Goal: Communication & Community: Answer question/provide support

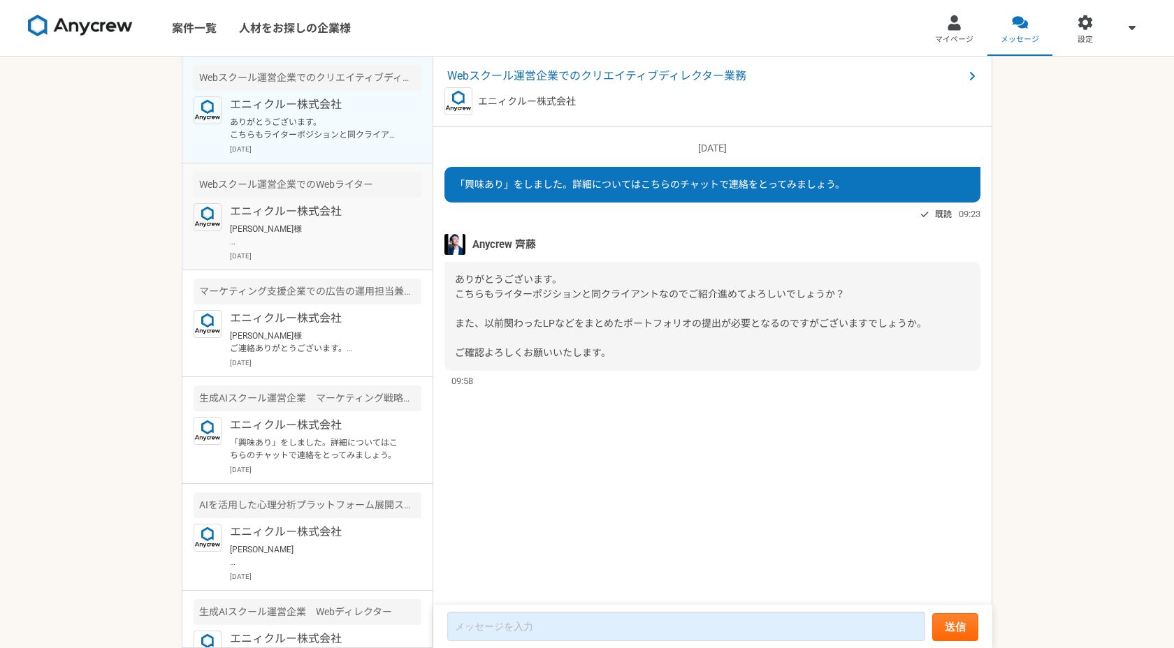
click at [350, 235] on p "[PERSON_NAME]様 ご連絡ありがとうございます。 [PERSON_NAME]です。 承知いたしました！ 何卒よろしくお願いいたします！ [PERSO…" at bounding box center [316, 235] width 173 height 25
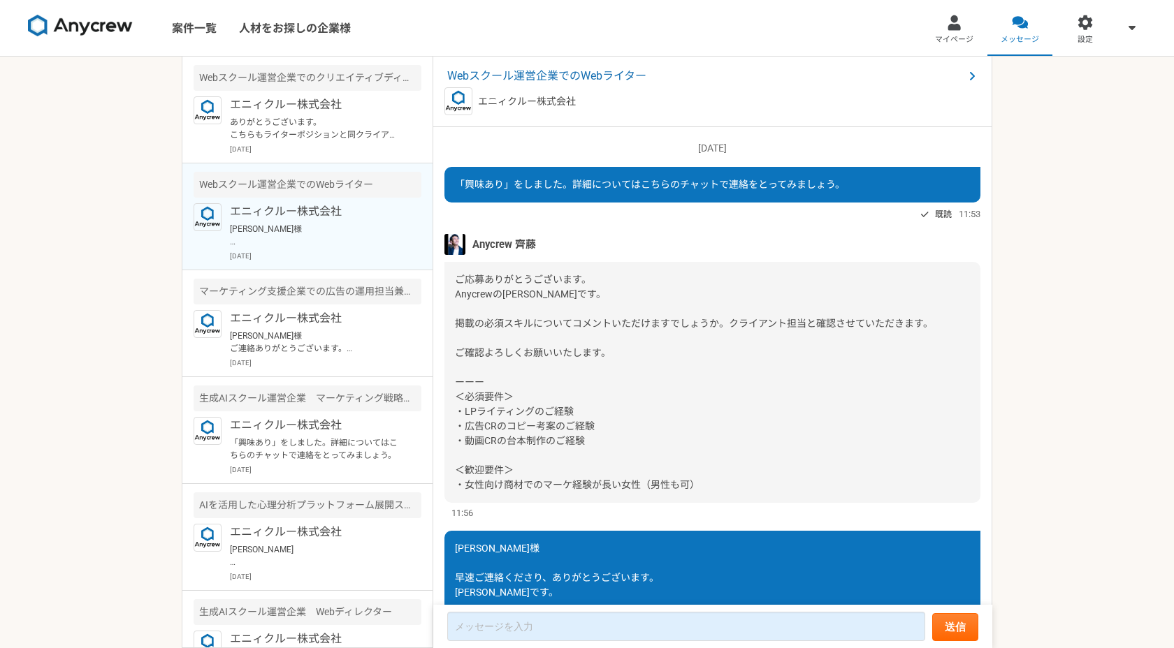
scroll to position [1147, 0]
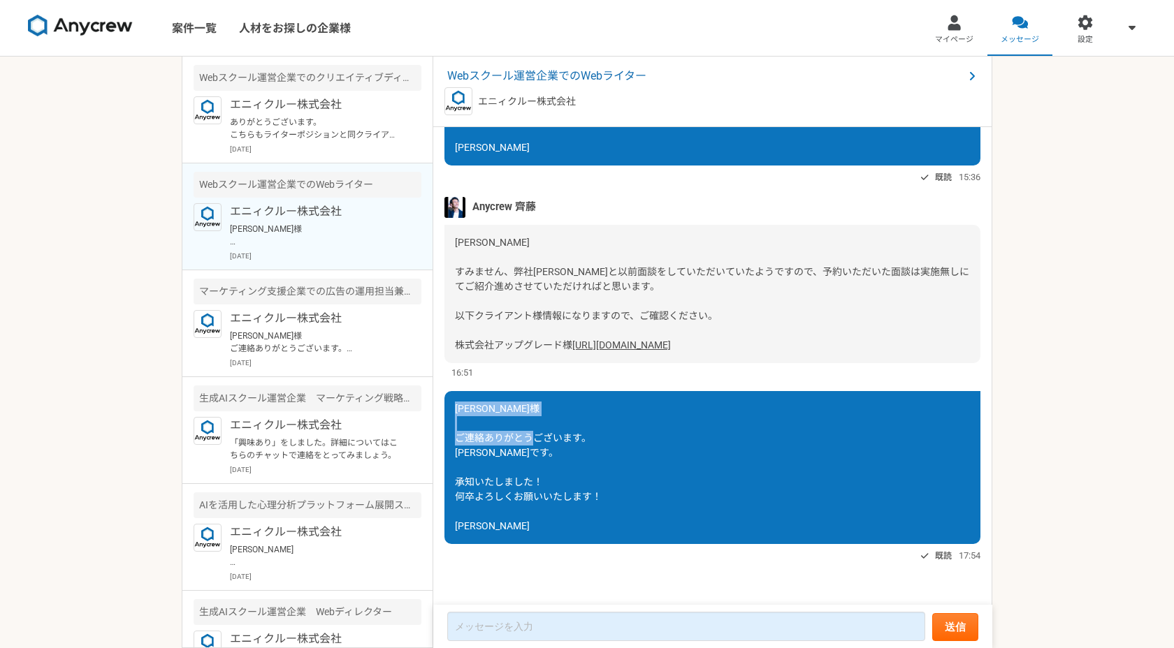
drag, startPoint x: 454, startPoint y: 411, endPoint x: 498, endPoint y: 449, distance: 57.9
click at [498, 449] on div "[PERSON_NAME]様 ご連絡ありがとうございます。 [PERSON_NAME]です。 承知いたしました！ 何卒よろしくお願いいたします！ [PERSO…" at bounding box center [712, 467] width 536 height 153
copy span "[PERSON_NAME]様 ご連絡ありがとうございます。 [PERSON_NAME]です。"
click at [331, 96] on p "エニィクルー株式会社" at bounding box center [316, 104] width 173 height 17
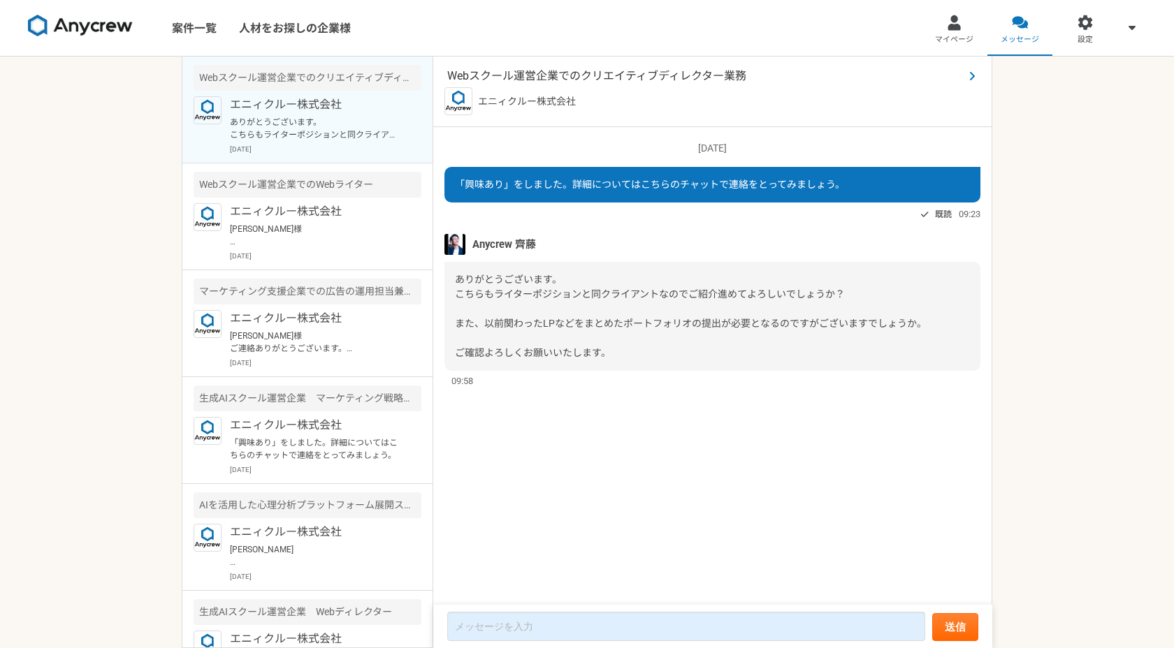
click at [695, 80] on span "Webスクール運営企業でのクリエイティブディレクター業務" at bounding box center [705, 76] width 516 height 17
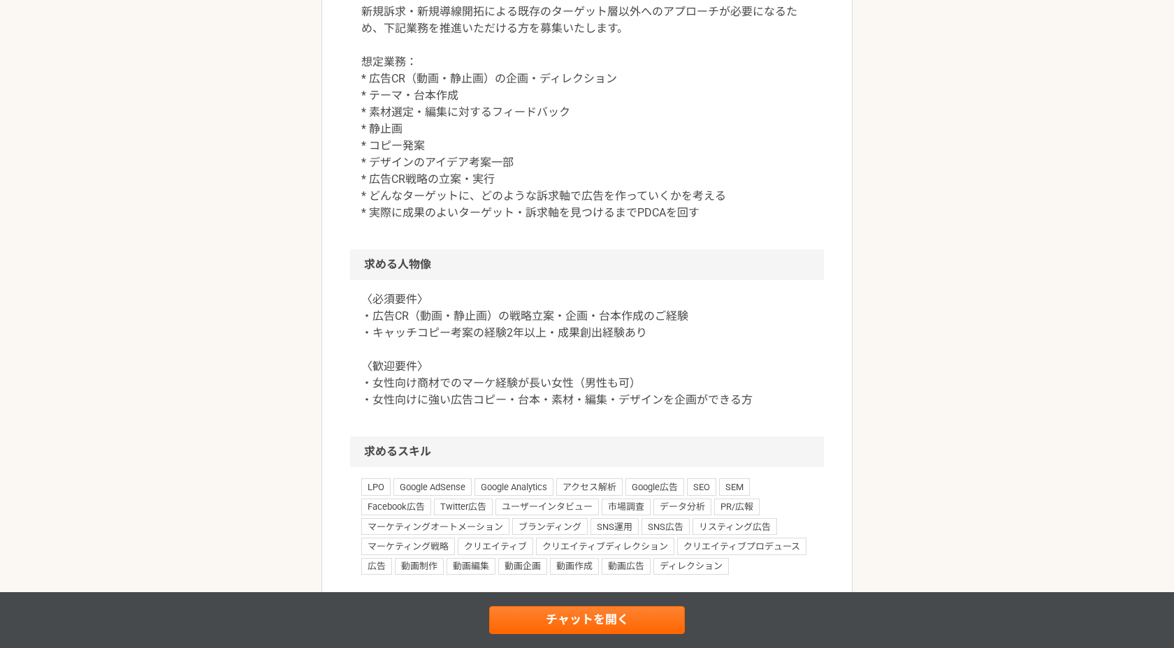
scroll to position [732, 0]
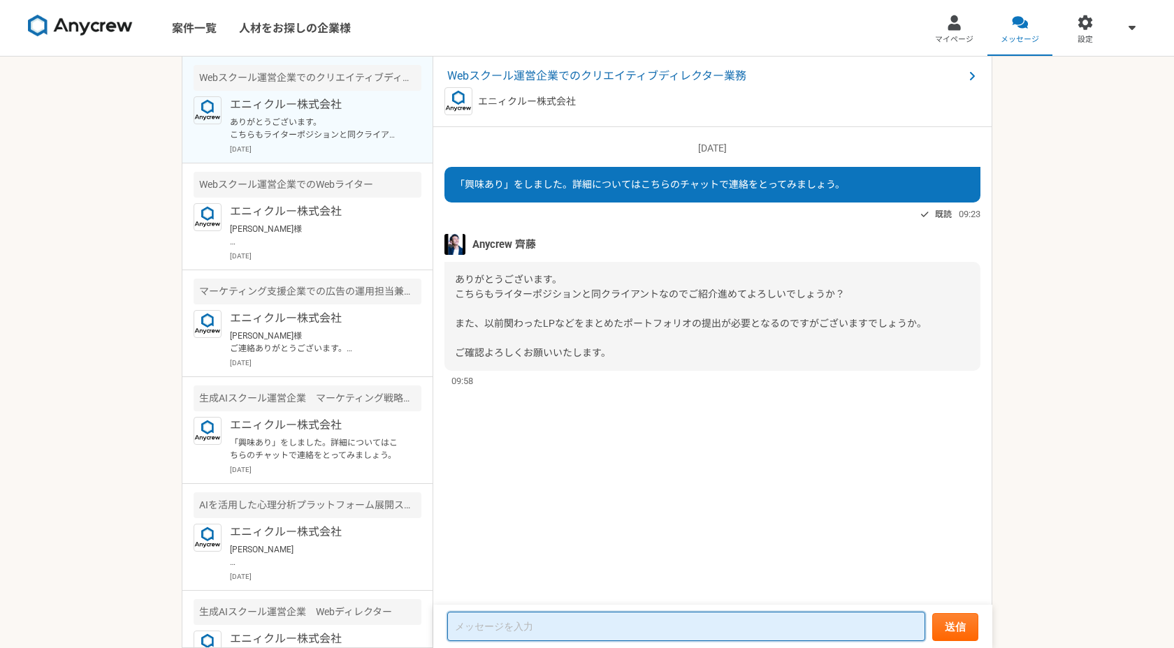
click at [492, 632] on textarea at bounding box center [686, 626] width 478 height 29
paste textarea "[PERSON_NAME]様 ご連絡ありがとうございます。 [PERSON_NAME]です。"
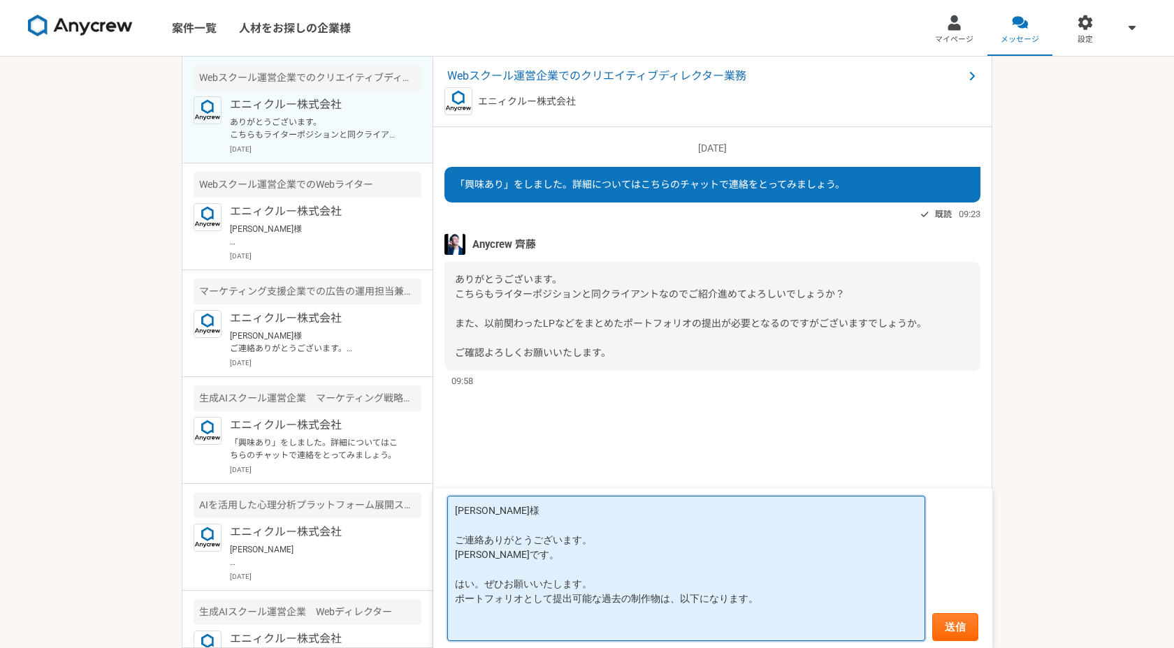
paste textarea "[URL][DOMAIN_NAME]"
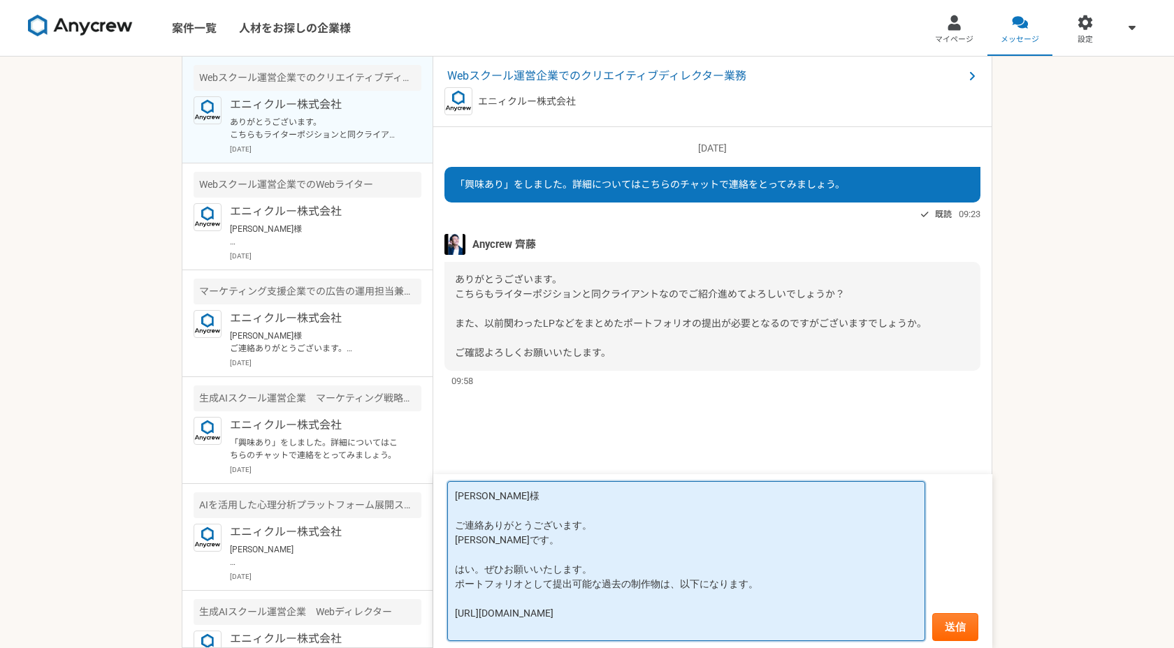
click at [706, 599] on textarea "[PERSON_NAME]様 ご連絡ありがとうございます。 [PERSON_NAME]です。 はい。ぜひお願いいたします。 ポートフォリオとして提出可能な過去…" at bounding box center [686, 561] width 478 height 160
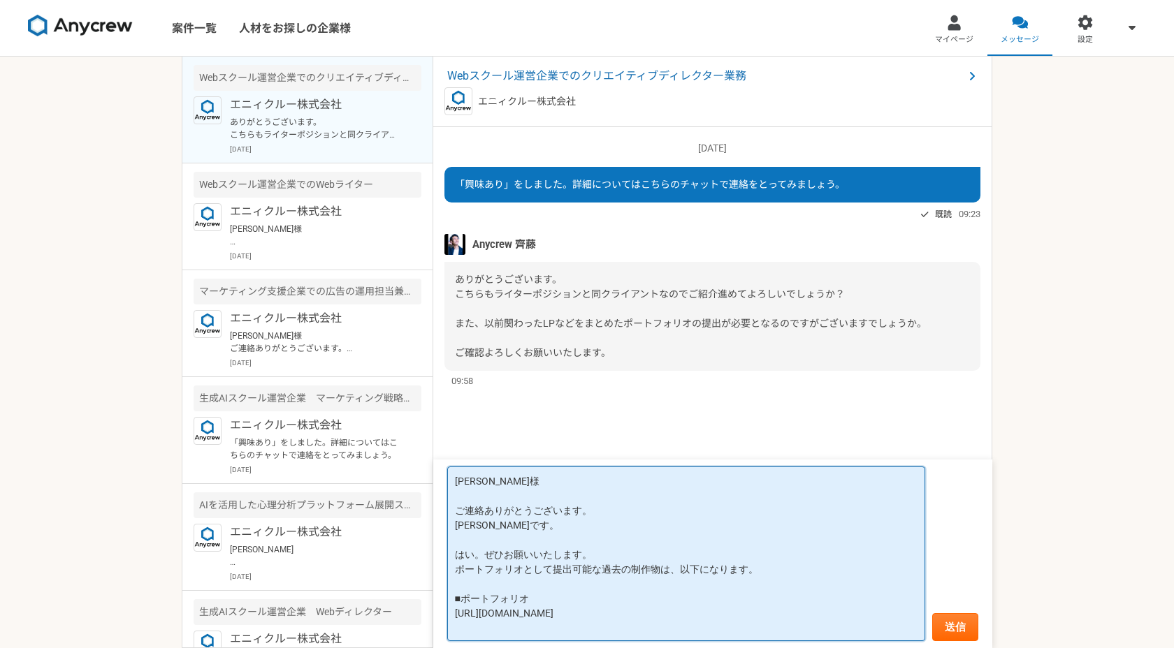
click at [729, 630] on textarea "[PERSON_NAME]様 ご連絡ありがとうございます。 [PERSON_NAME]です。 はい。ぜひお願いいたします。 ポートフォリオとして提出可能な過去…" at bounding box center [686, 554] width 478 height 175
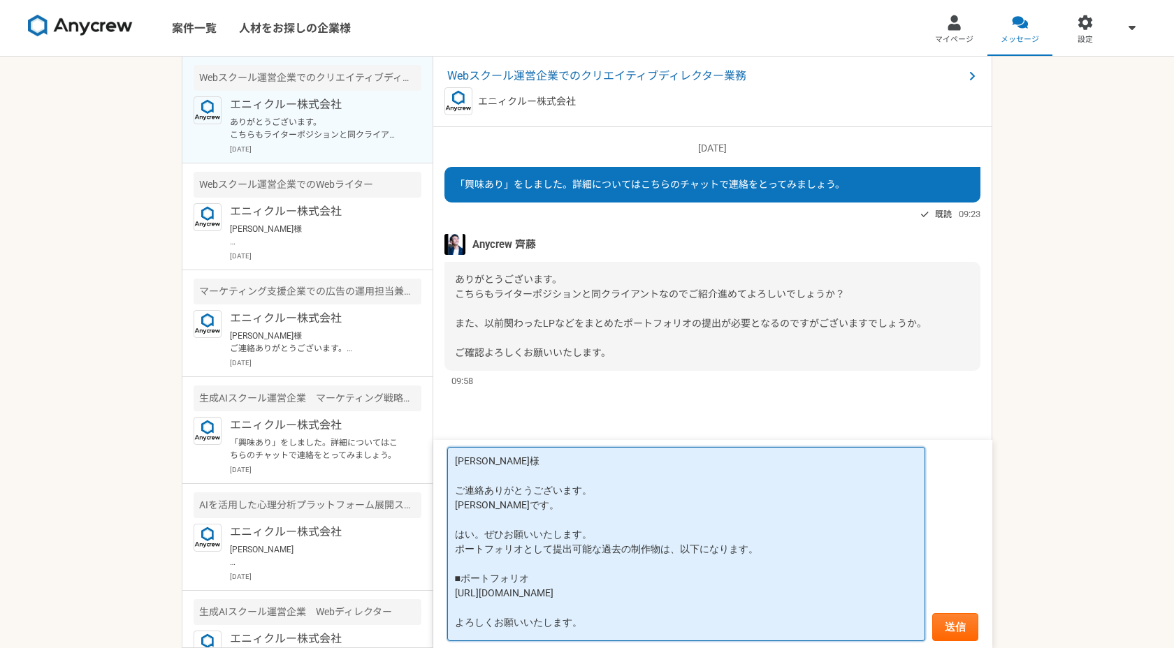
scroll to position [33, 0]
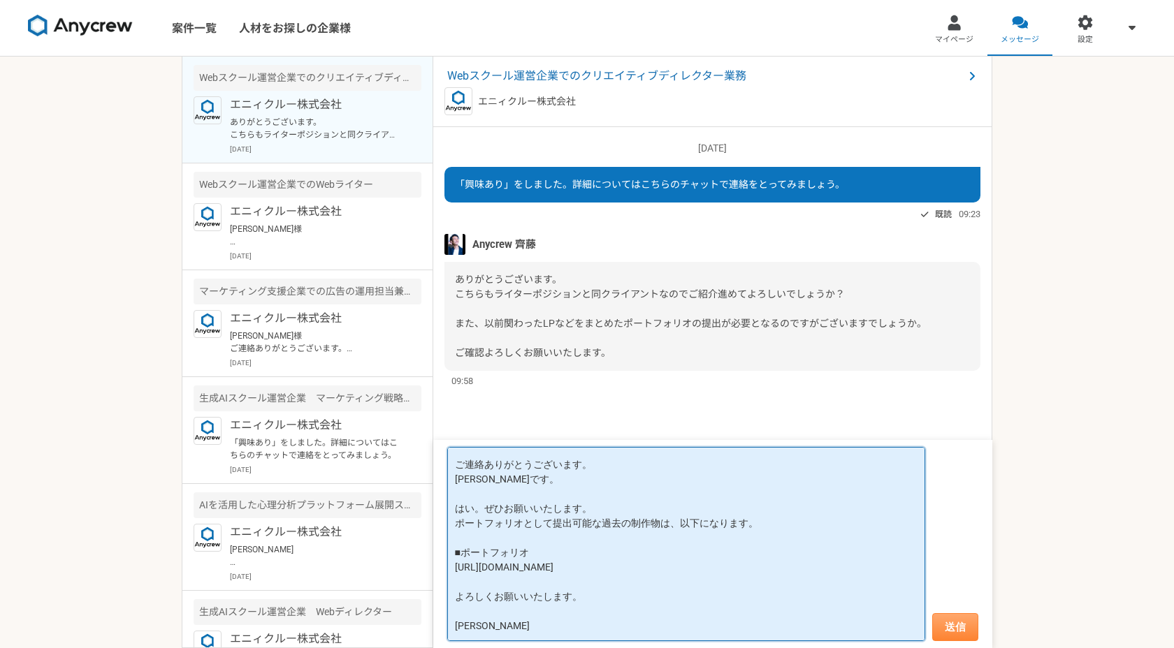
type textarea "[PERSON_NAME]様 ご連絡ありがとうございます。 [PERSON_NAME]です。 はい。ぜひお願いいたします。 ポートフォリオとして提出可能な過去…"
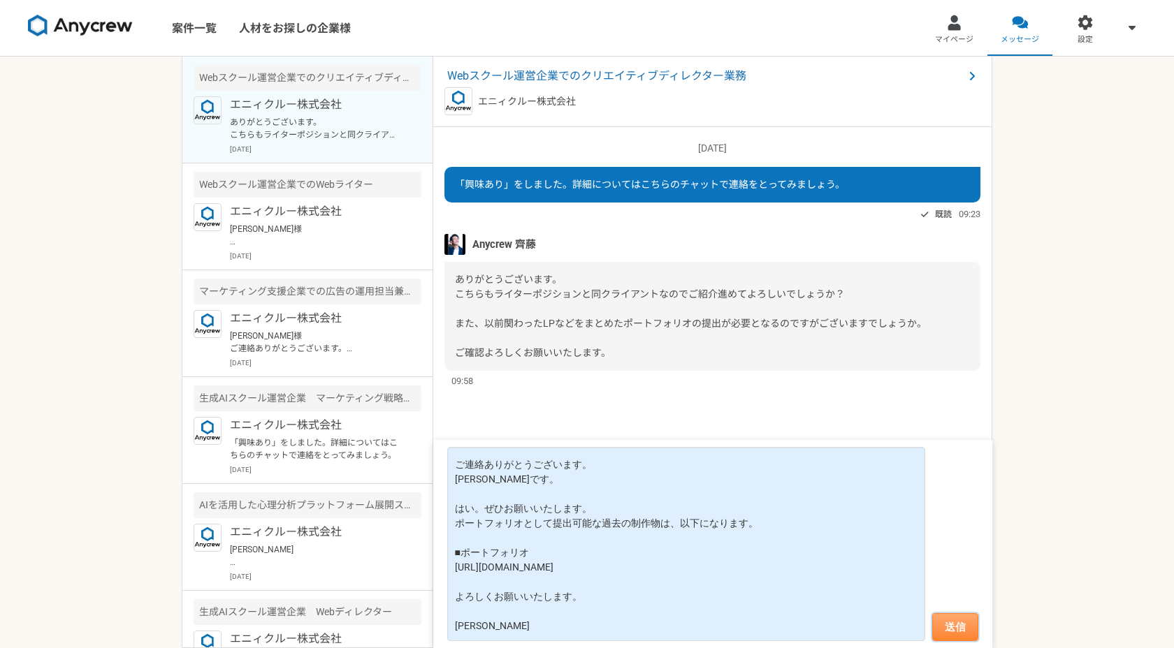
click at [972, 632] on button "送信" at bounding box center [955, 628] width 46 height 28
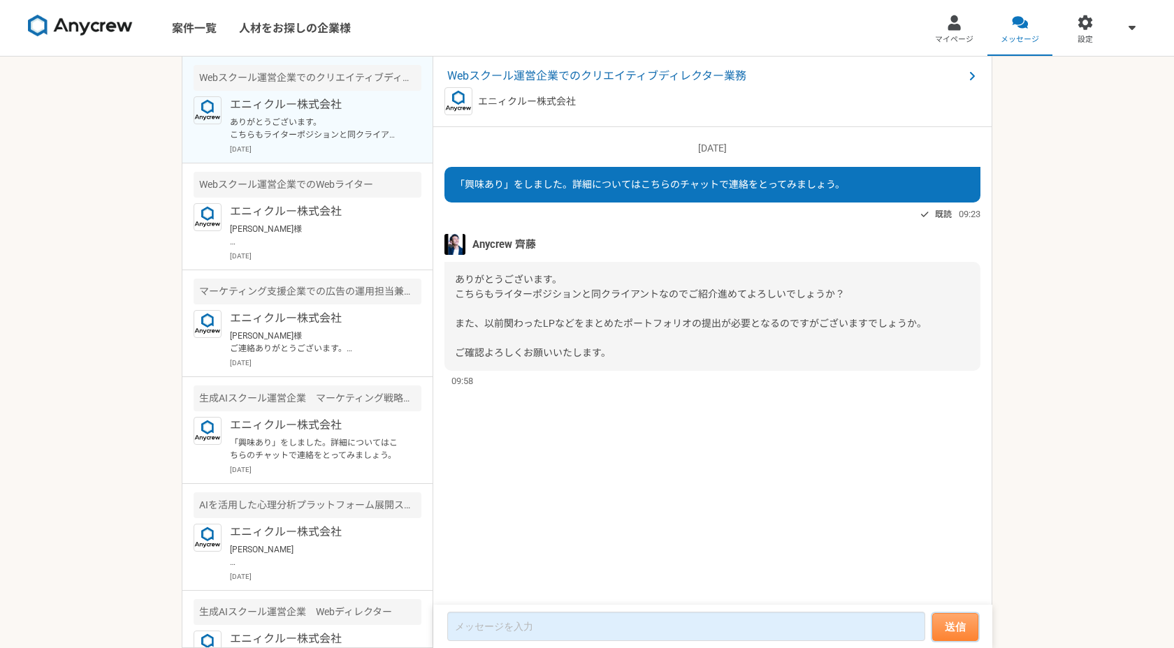
scroll to position [78, 0]
